Goal: Task Accomplishment & Management: Manage account settings

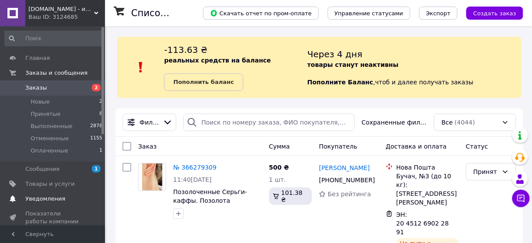
click at [54, 205] on link "Уведомления 0 0" at bounding box center [54, 199] width 108 height 15
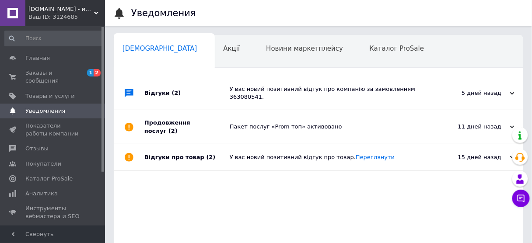
scroll to position [0, 4]
click at [55, 94] on link "Товары и услуги" at bounding box center [54, 96] width 108 height 15
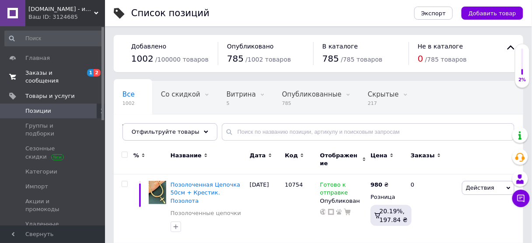
click at [61, 71] on span "Заказы и сообщения" at bounding box center [53, 77] width 56 height 16
